Goal: Find specific page/section: Find specific page/section

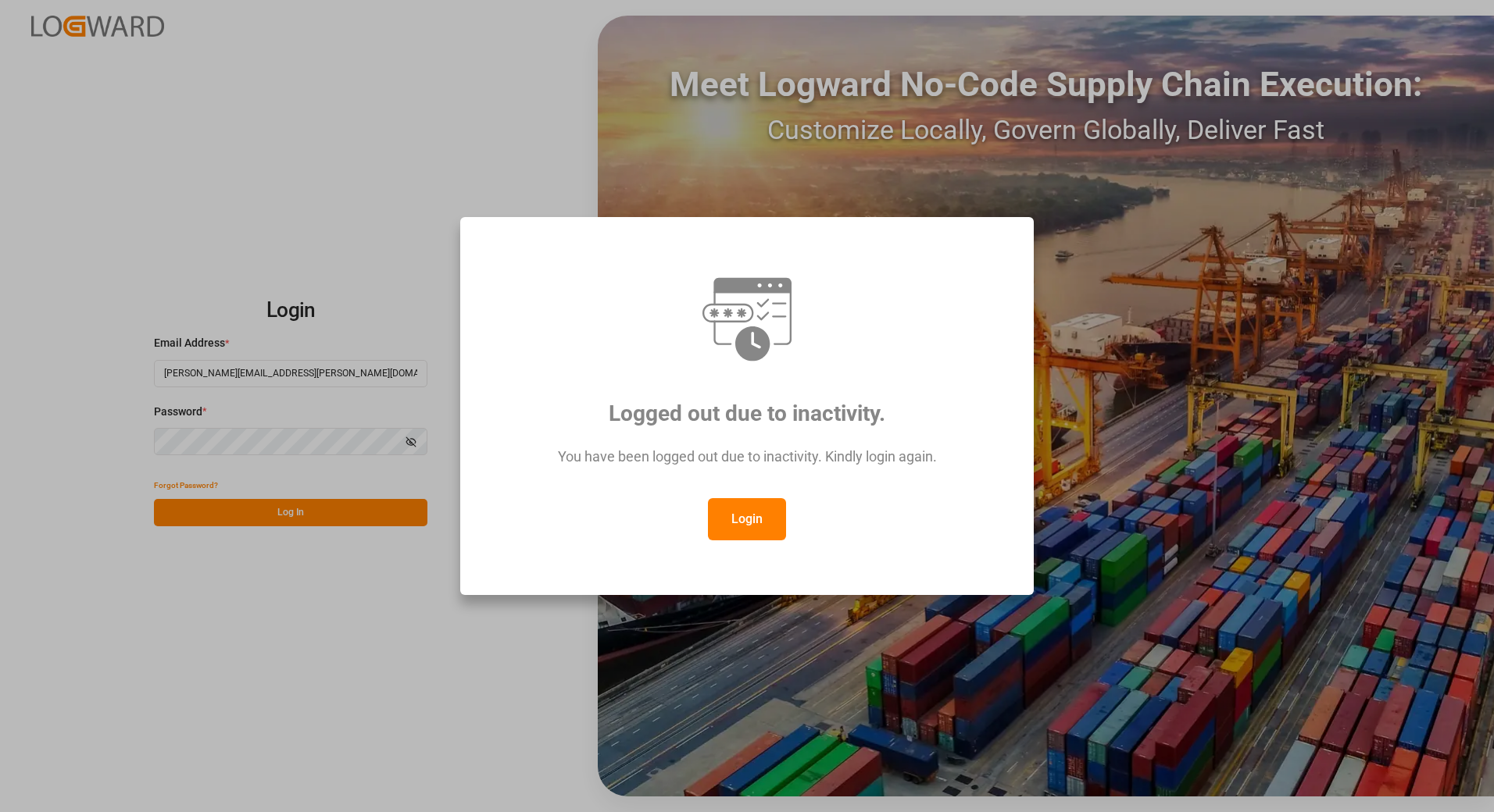
click at [752, 519] on button "Login" at bounding box center [747, 520] width 78 height 42
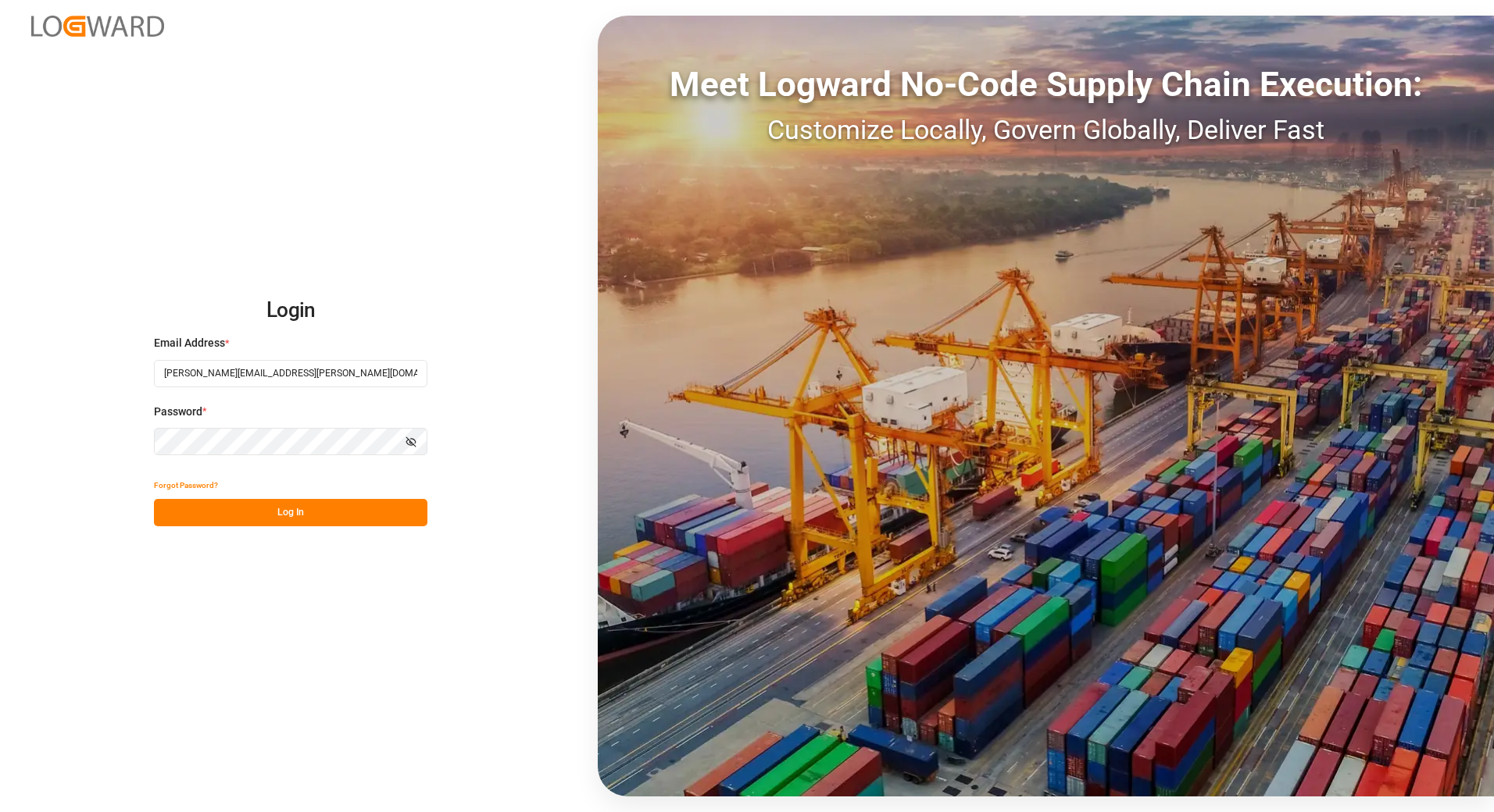
click at [286, 518] on button "Log In" at bounding box center [291, 513] width 274 height 28
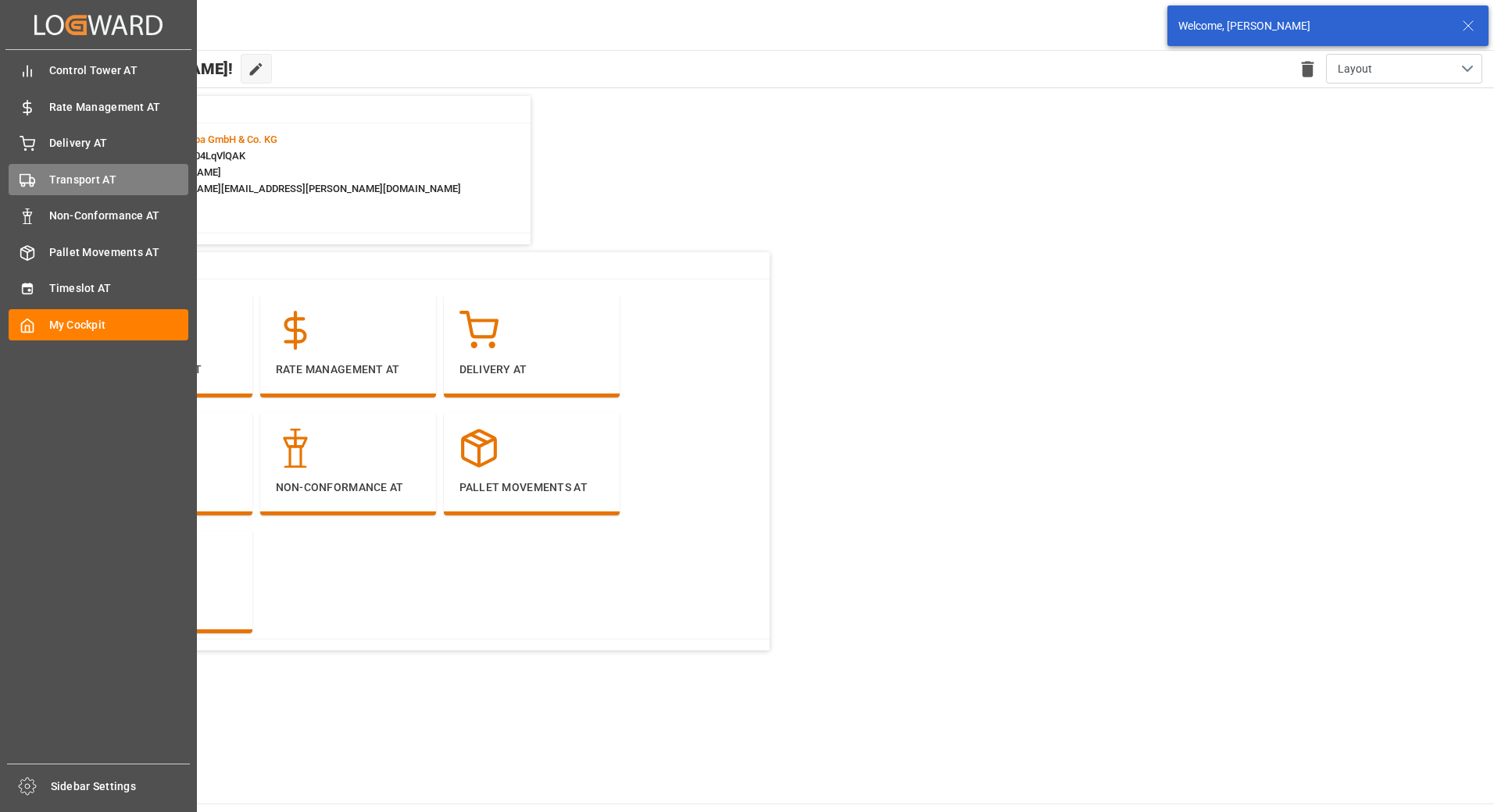
click at [86, 179] on span "Transport AT" at bounding box center [119, 180] width 140 height 16
